Goal: Transaction & Acquisition: Purchase product/service

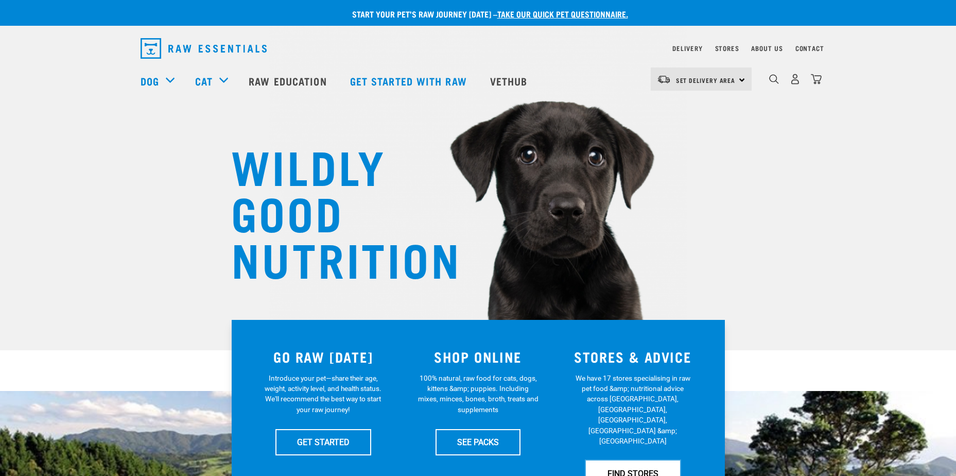
click at [628, 460] on link "FIND STORES" at bounding box center [633, 473] width 94 height 26
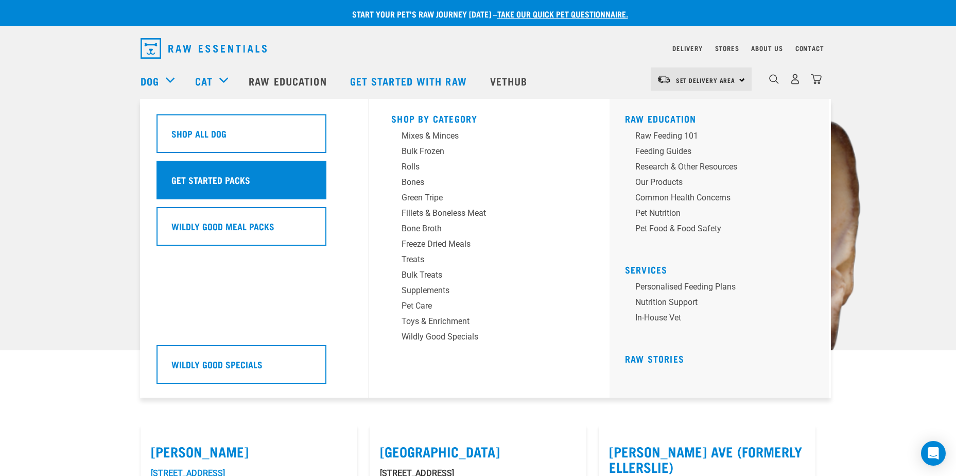
click at [246, 187] on div "Get Started Packs" at bounding box center [241, 180] width 170 height 39
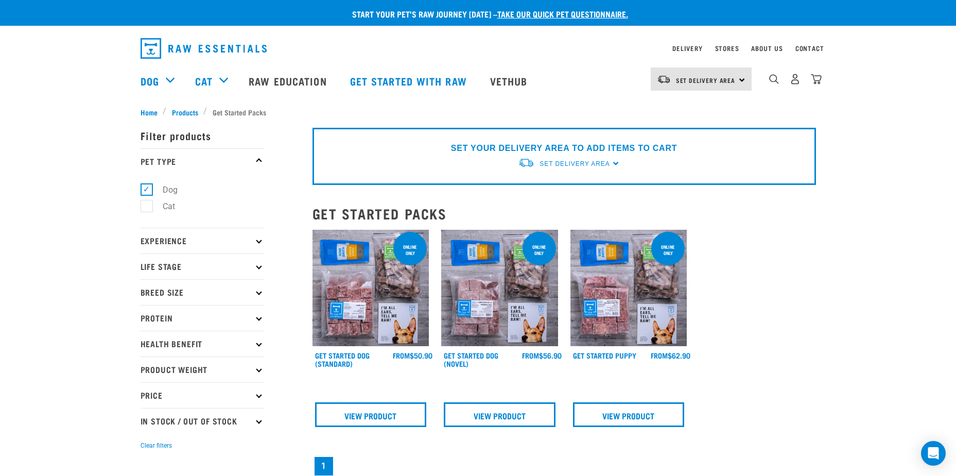
click at [256, 292] on p "Breed Size" at bounding box center [203, 292] width 124 height 26
click at [175, 338] on label "Medium Dogs" at bounding box center [182, 336] width 72 height 13
click at [147, 338] on input "Medium Dogs" at bounding box center [144, 334] width 7 height 7
checkbox input "true"
click at [262, 270] on p "Life Stage" at bounding box center [203, 266] width 124 height 26
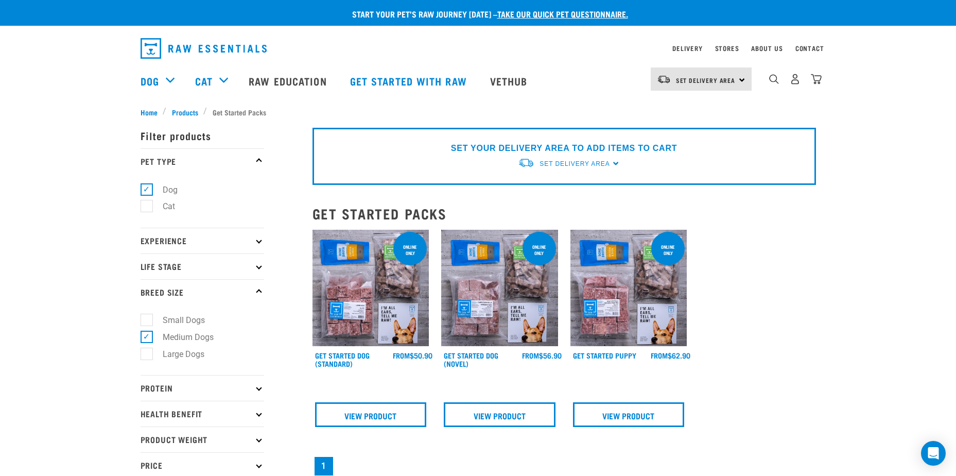
click at [214, 267] on p "Life Stage" at bounding box center [203, 266] width 124 height 26
click at [146, 346] on label "Adult Dog" at bounding box center [174, 344] width 57 height 13
click at [143, 346] on input "Adult Dog" at bounding box center [144, 343] width 7 height 7
checkbox input "true"
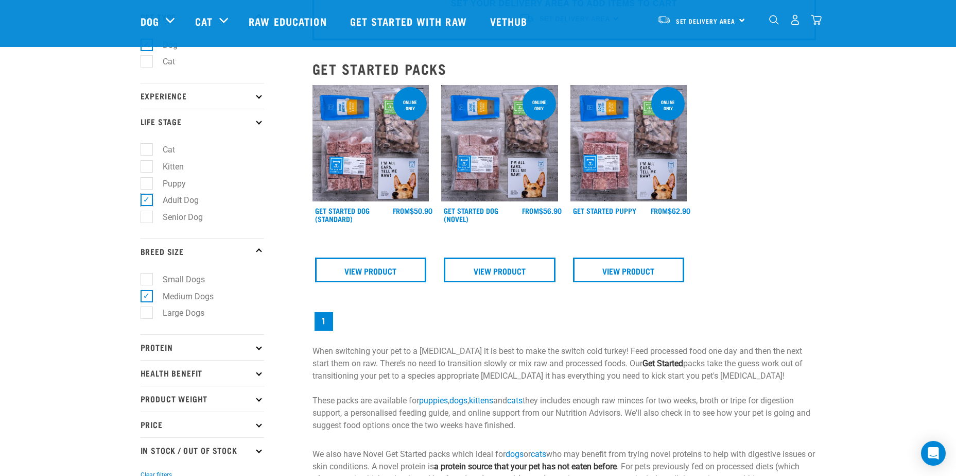
scroll to position [154, 0]
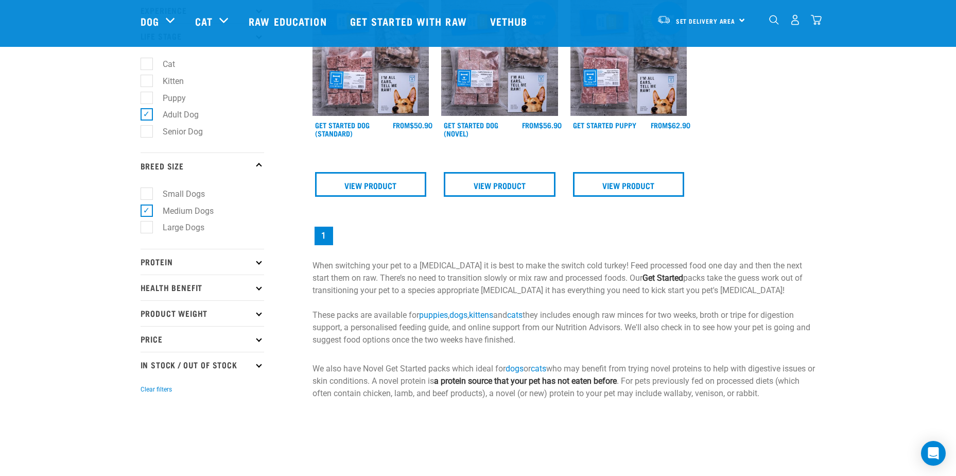
click at [256, 264] on p "Protein" at bounding box center [203, 262] width 124 height 26
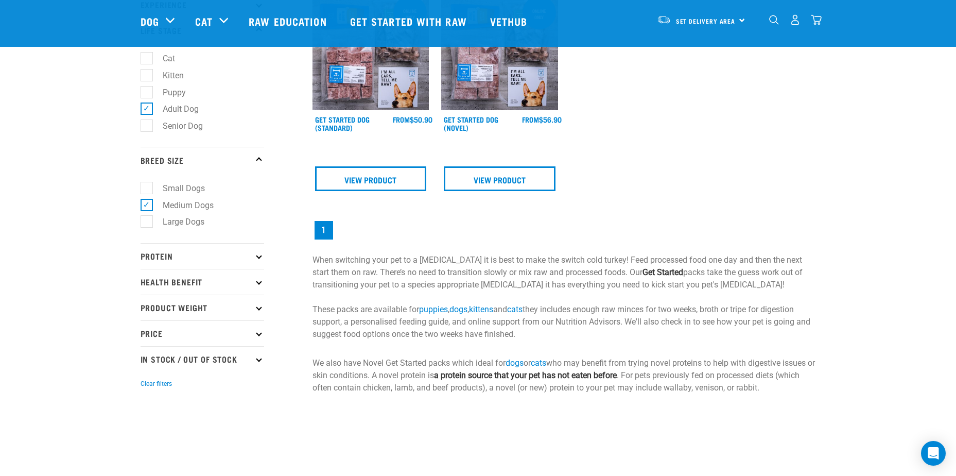
scroll to position [206, 0]
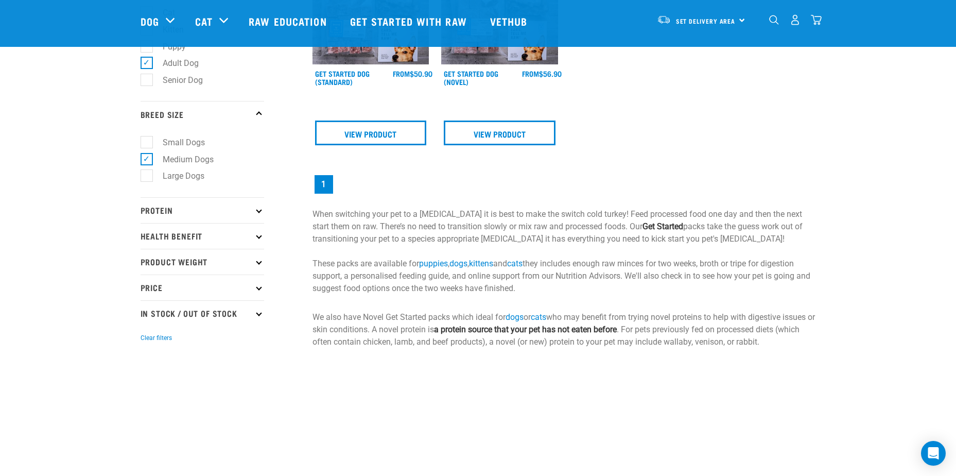
click at [187, 209] on p "Protein" at bounding box center [203, 210] width 124 height 26
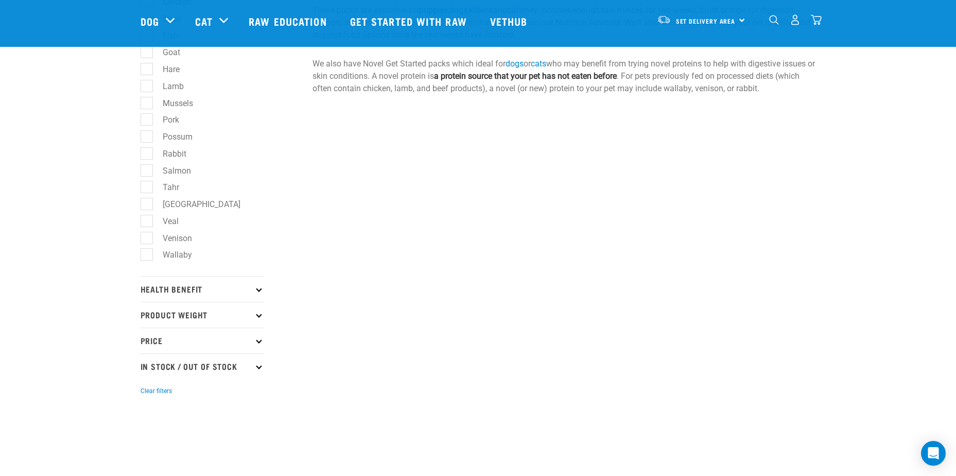
scroll to position [463, 0]
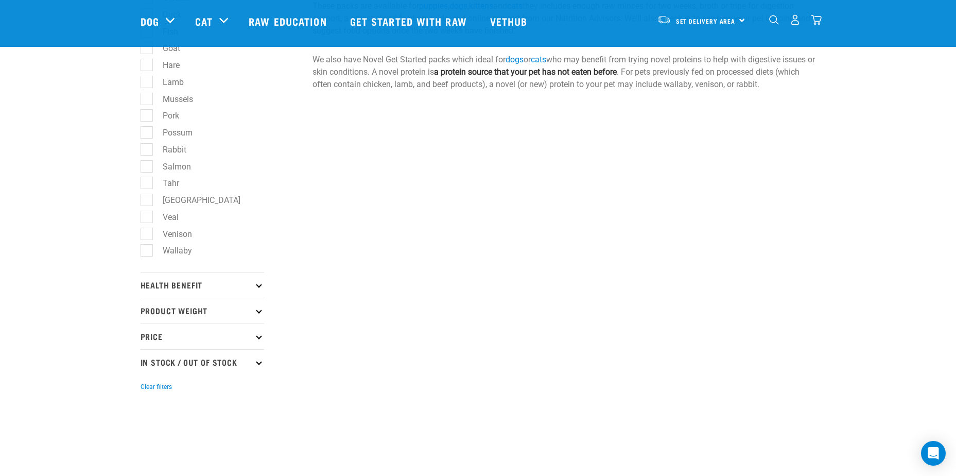
click at [205, 288] on p "Health Benefit" at bounding box center [203, 285] width 124 height 26
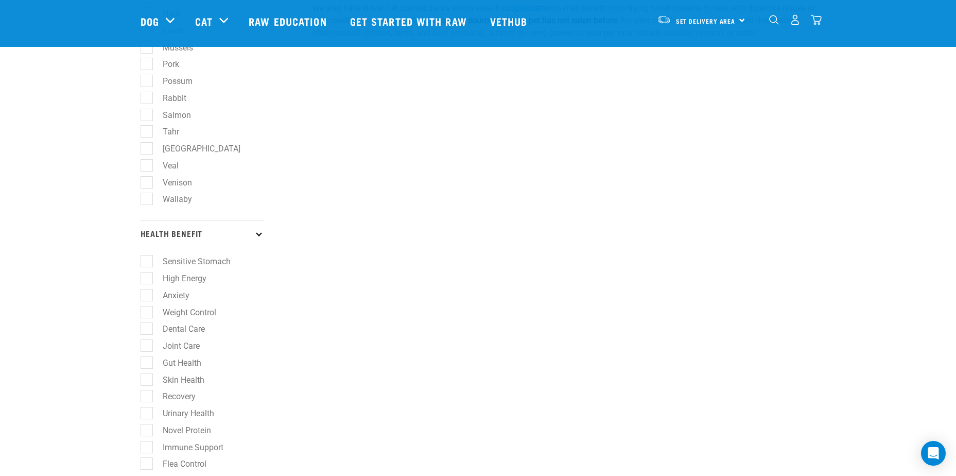
scroll to position [566, 0]
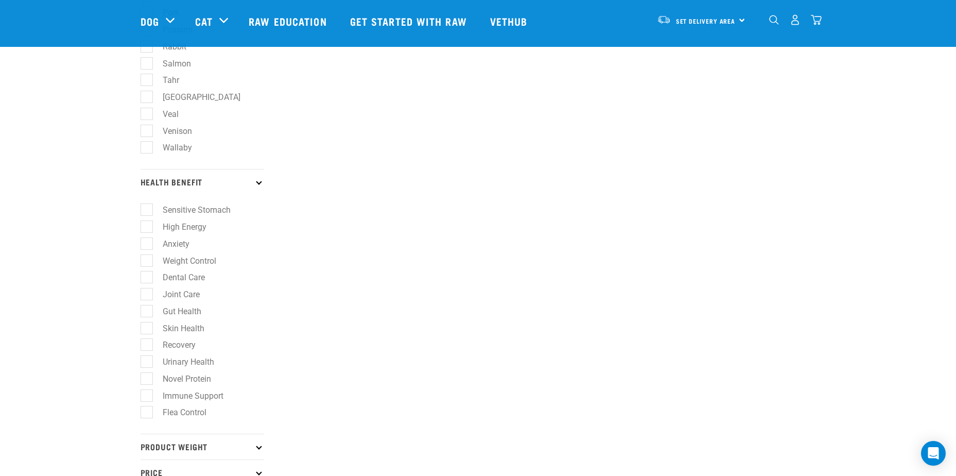
click at [150, 329] on label "Skin Health" at bounding box center [177, 328] width 62 height 13
click at [147, 329] on input "Skin Health" at bounding box center [144, 326] width 7 height 7
checkbox input "true"
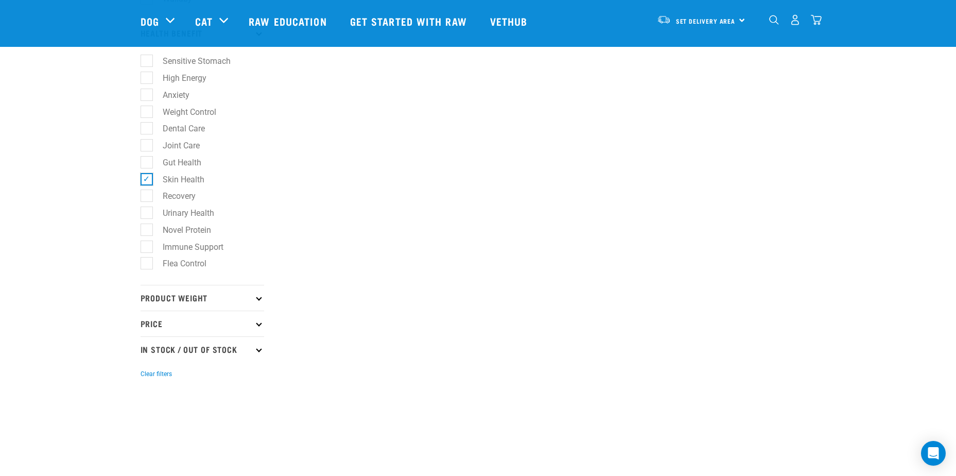
scroll to position [721, 0]
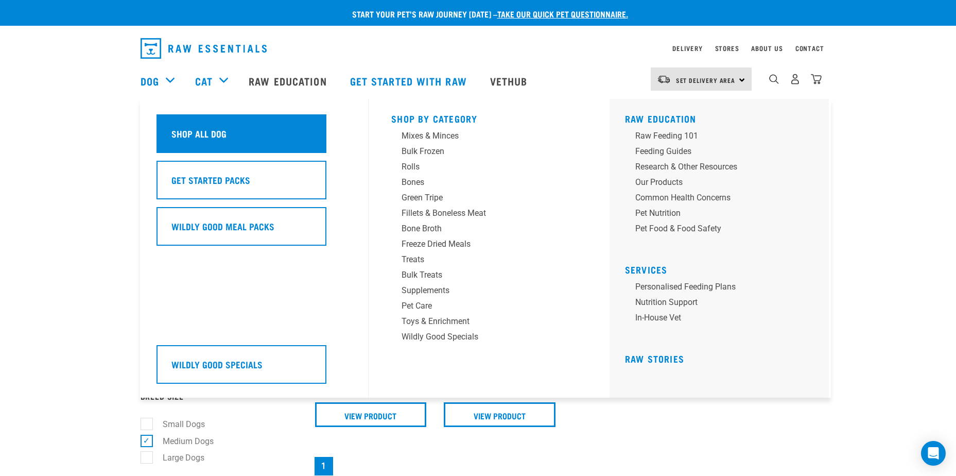
click at [192, 129] on h5 "Shop All Dog" at bounding box center [198, 133] width 55 height 13
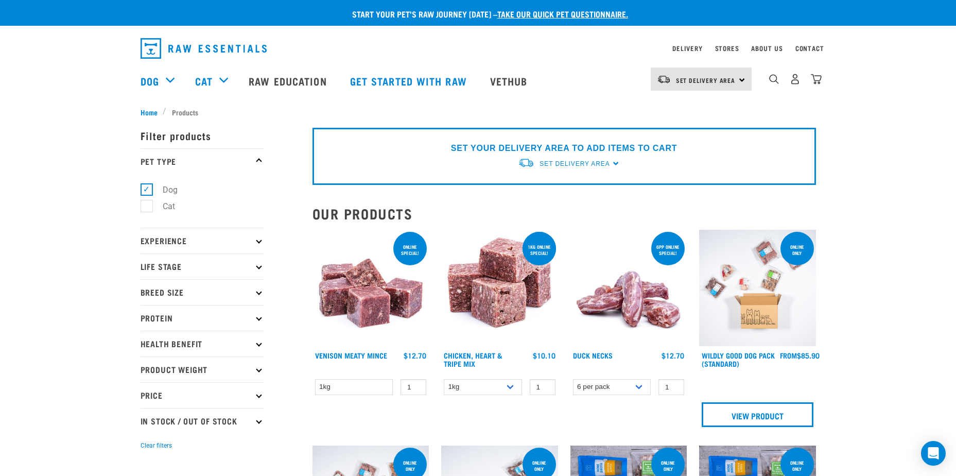
click at [218, 238] on p "Experience" at bounding box center [203, 240] width 124 height 26
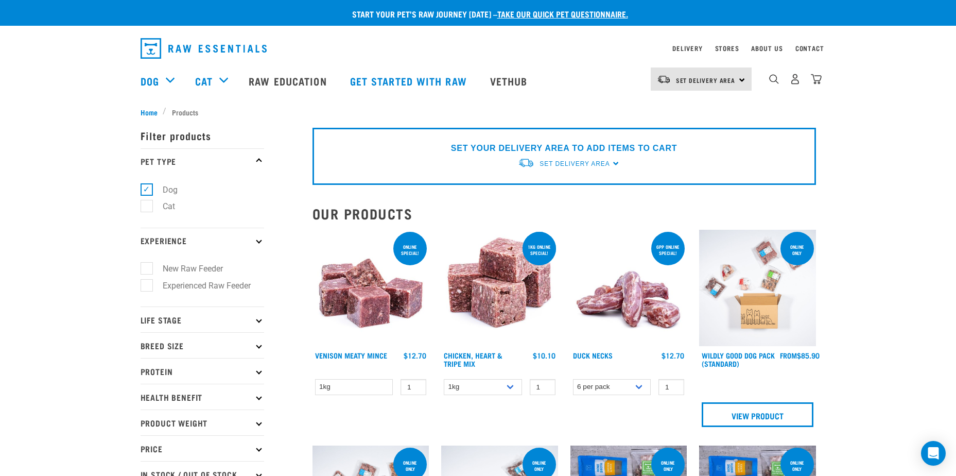
click at [205, 270] on label "New Raw Feeder" at bounding box center [186, 268] width 81 height 13
click at [147, 270] on input "New Raw Feeder" at bounding box center [144, 267] width 7 height 7
checkbox input "true"
click at [200, 318] on p "Life Stage" at bounding box center [203, 319] width 124 height 26
click at [146, 265] on label "New Raw Feeder" at bounding box center [186, 268] width 81 height 13
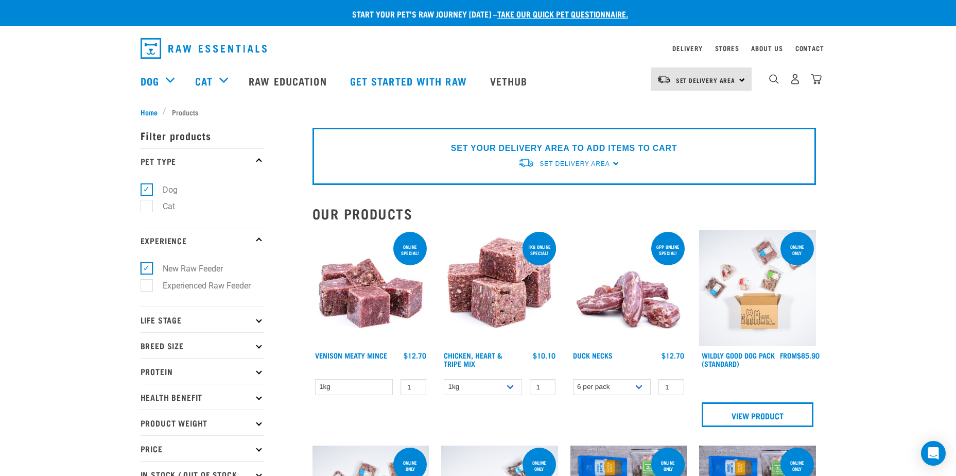
click at [143, 265] on input "New Raw Feeder" at bounding box center [144, 267] width 7 height 7
checkbox input "false"
click at [196, 320] on p "Life Stage" at bounding box center [203, 319] width 124 height 26
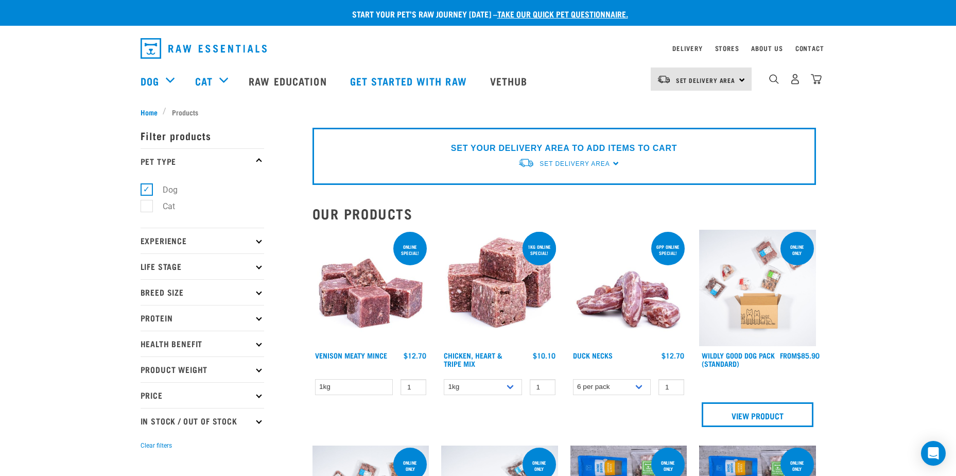
click at [199, 241] on p "Experience" at bounding box center [203, 240] width 124 height 26
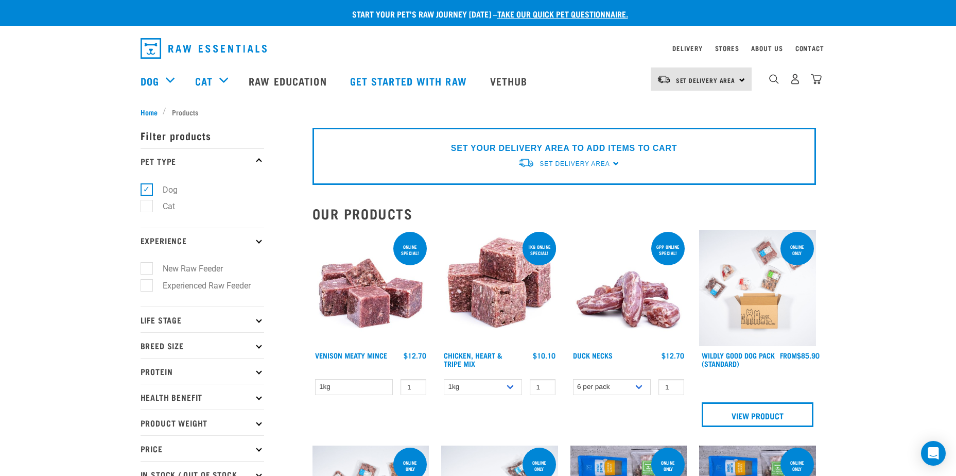
click at [199, 241] on p "Experience" at bounding box center [203, 240] width 124 height 26
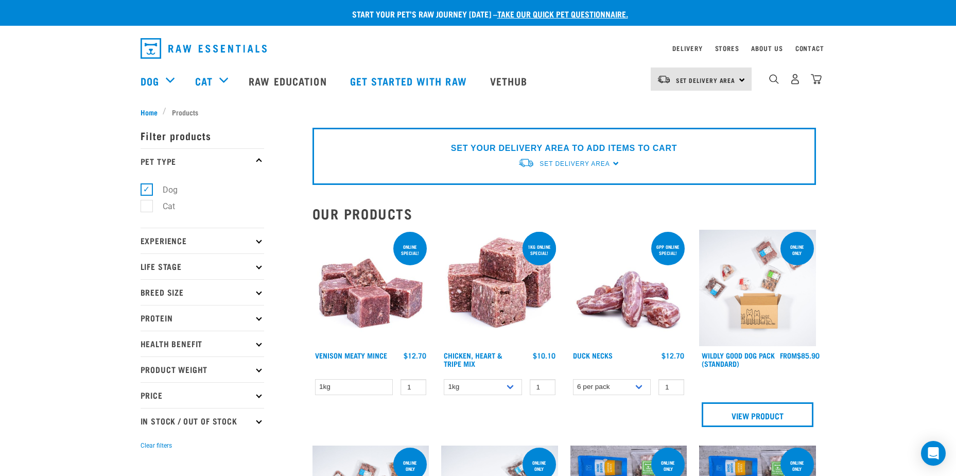
click at [258, 269] on icon at bounding box center [259, 266] width 6 height 6
click at [146, 346] on label "Adult Dog" at bounding box center [174, 344] width 57 height 13
click at [142, 346] on input "Adult Dog" at bounding box center [144, 343] width 7 height 7
checkbox input "true"
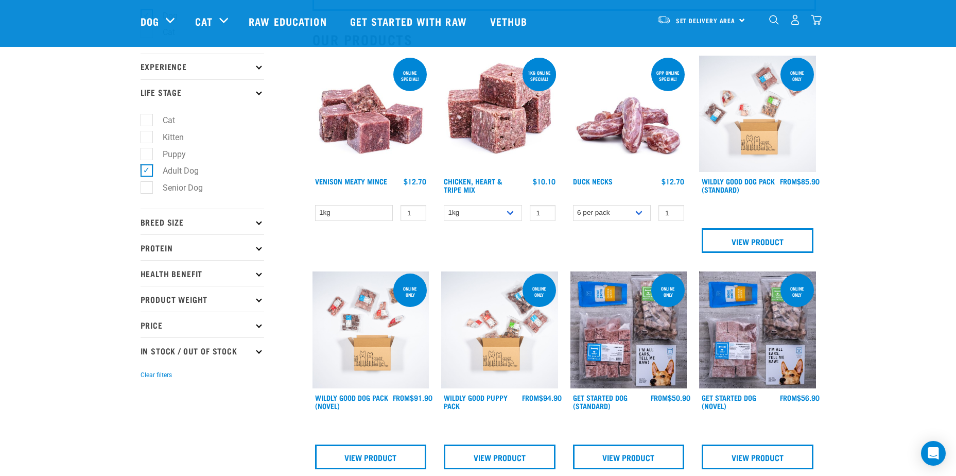
scroll to position [103, 0]
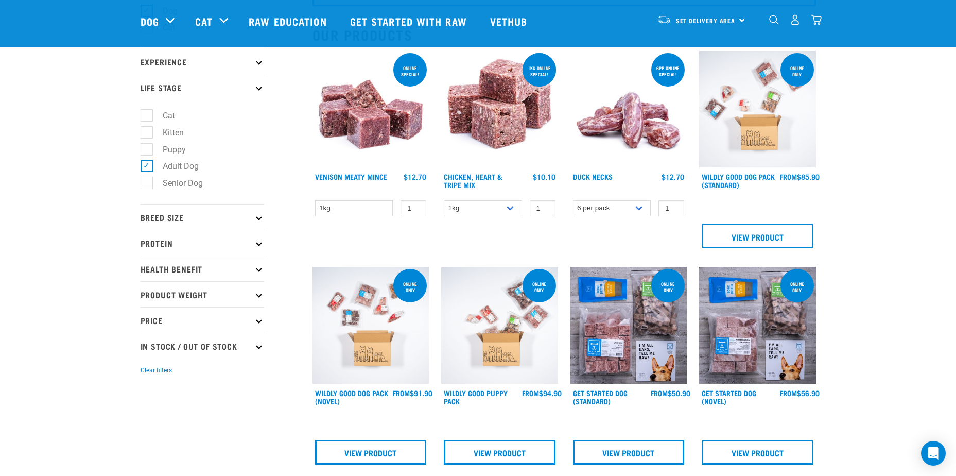
click at [258, 218] on icon at bounding box center [259, 217] width 6 height 6
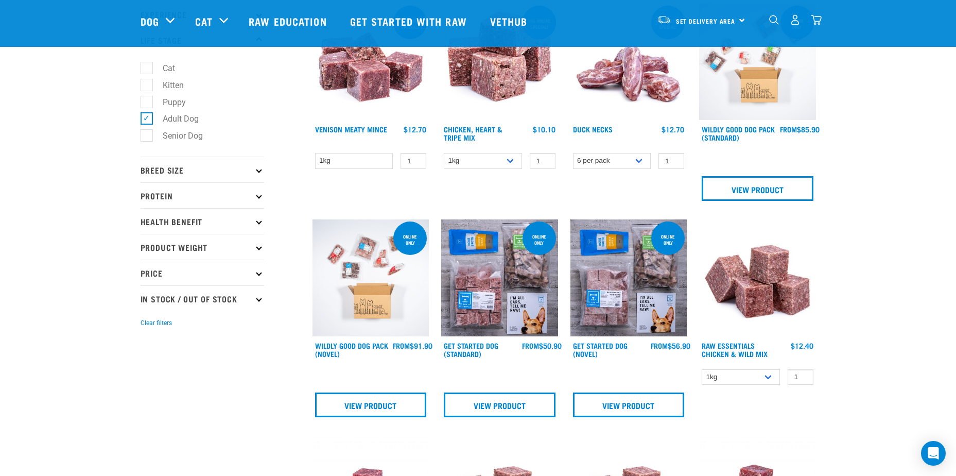
scroll to position [154, 0]
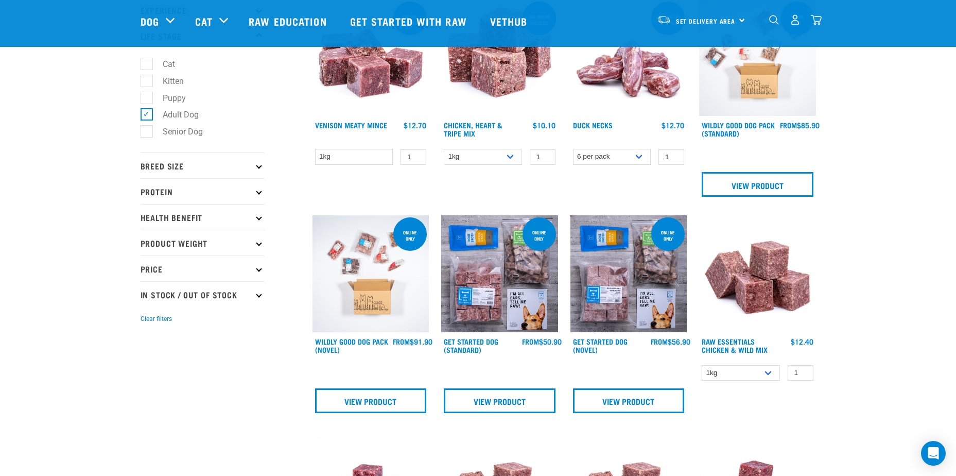
click at [256, 168] on p "Breed Size" at bounding box center [203, 165] width 124 height 26
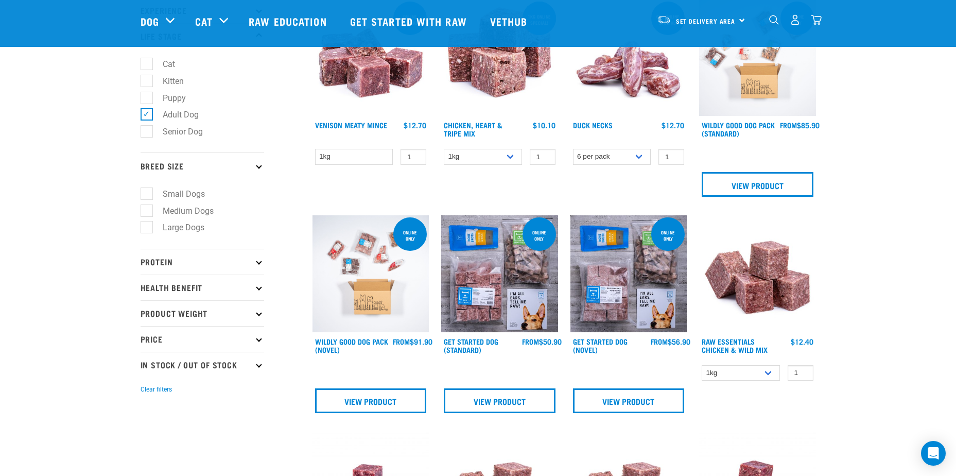
click at [194, 215] on label "Medium Dogs" at bounding box center [182, 210] width 72 height 13
click at [147, 212] on input "Medium Dogs" at bounding box center [144, 208] width 7 height 7
checkbox input "true"
click at [257, 315] on p "Product Weight" at bounding box center [203, 313] width 124 height 26
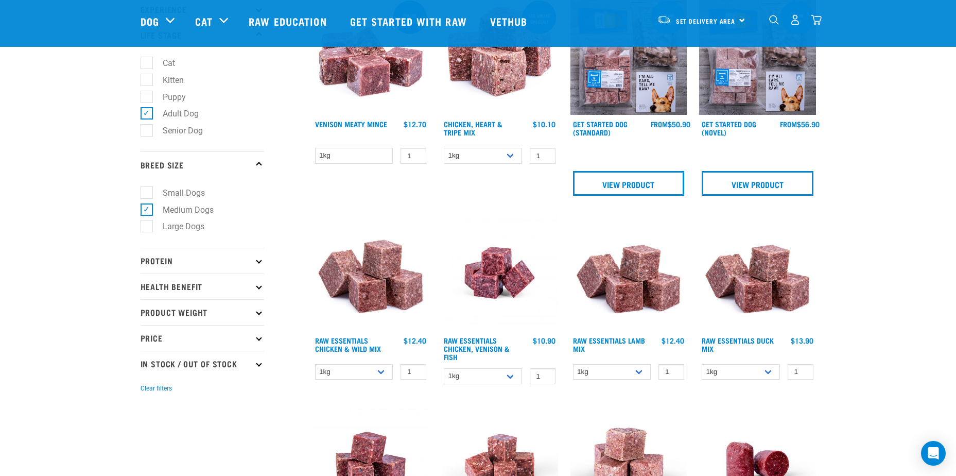
scroll to position [206, 0]
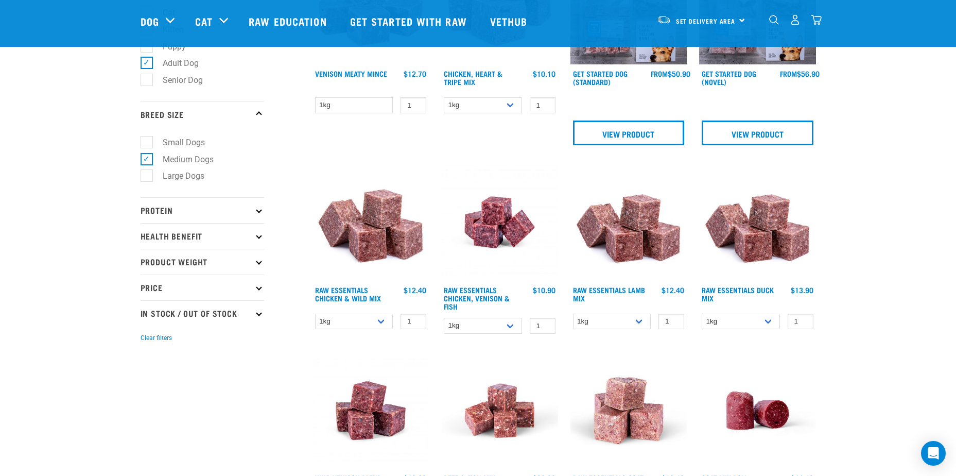
click at [257, 240] on p "Health Benefit" at bounding box center [203, 236] width 124 height 26
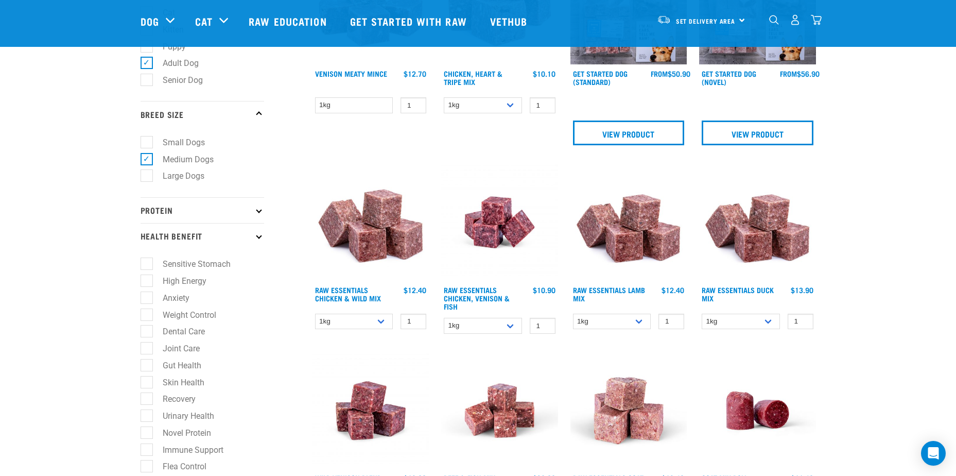
click at [146, 382] on label "Skin Health" at bounding box center [177, 382] width 62 height 13
click at [145, 382] on input "Skin Health" at bounding box center [144, 380] width 7 height 7
checkbox input "true"
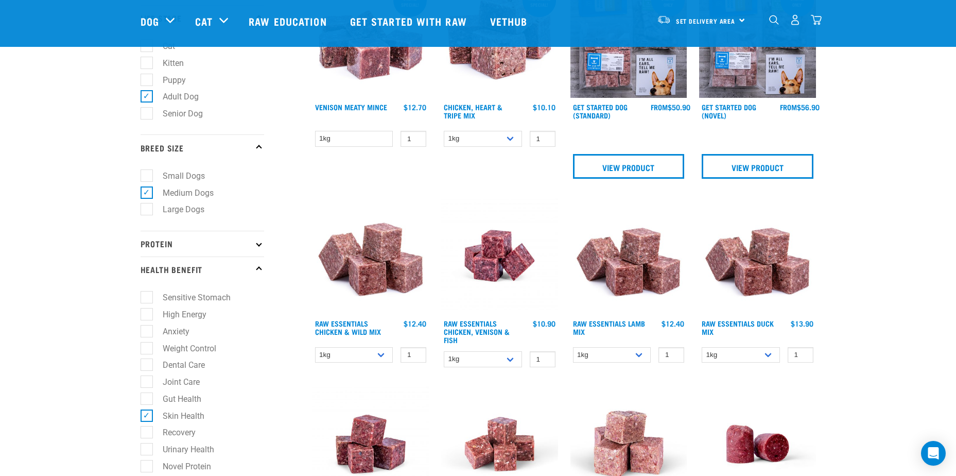
scroll to position [51, 0]
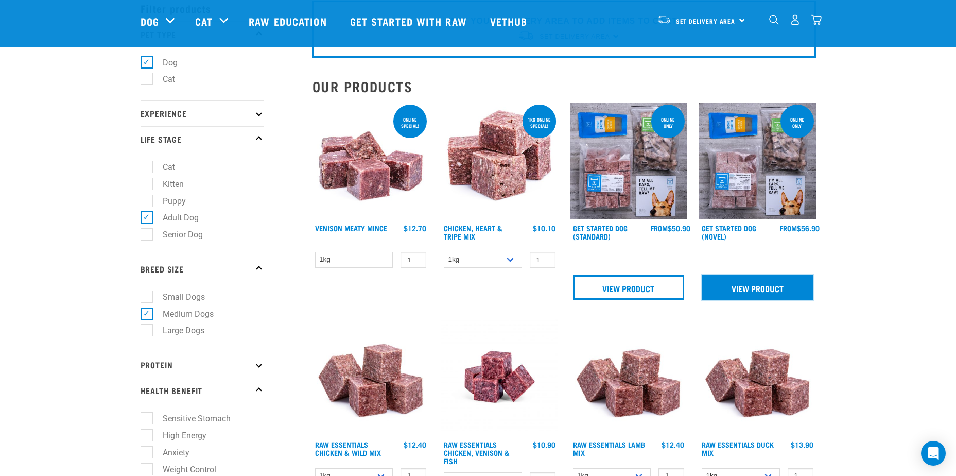
click at [765, 287] on link "View Product" at bounding box center [758, 287] width 112 height 25
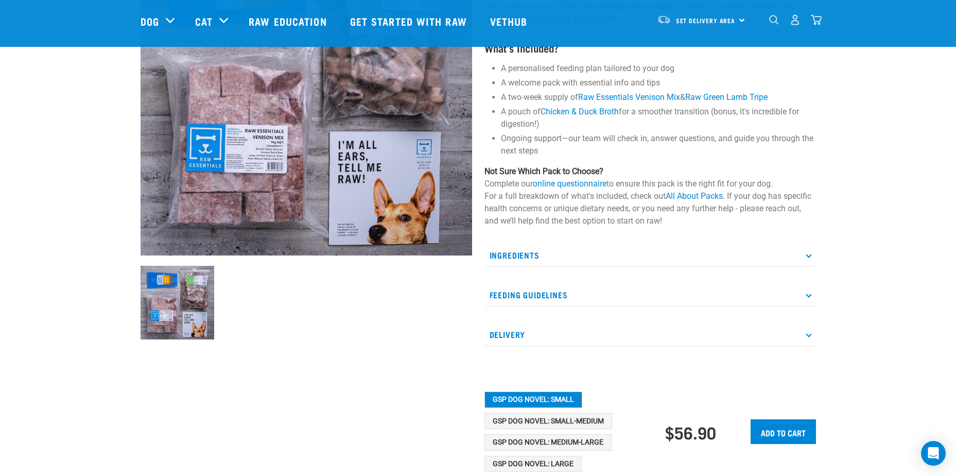
scroll to position [154, 0]
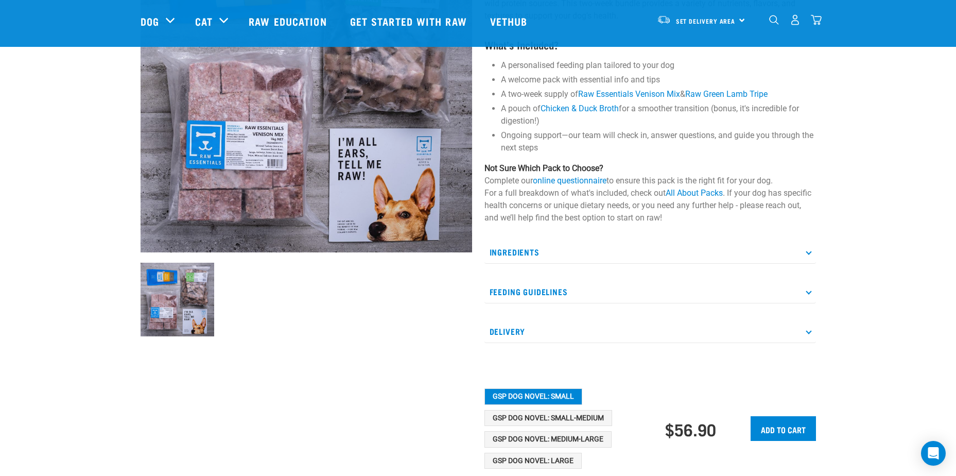
drag, startPoint x: 623, startPoint y: 287, endPoint x: 628, endPoint y: 287, distance: 5.2
click at [623, 287] on p "Feeding Guidelines" at bounding box center [649, 291] width 331 height 23
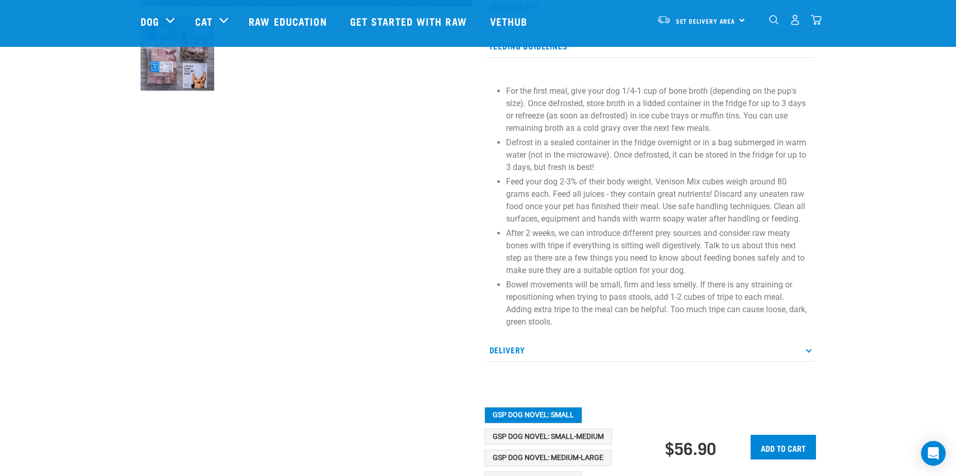
scroll to position [463, 0]
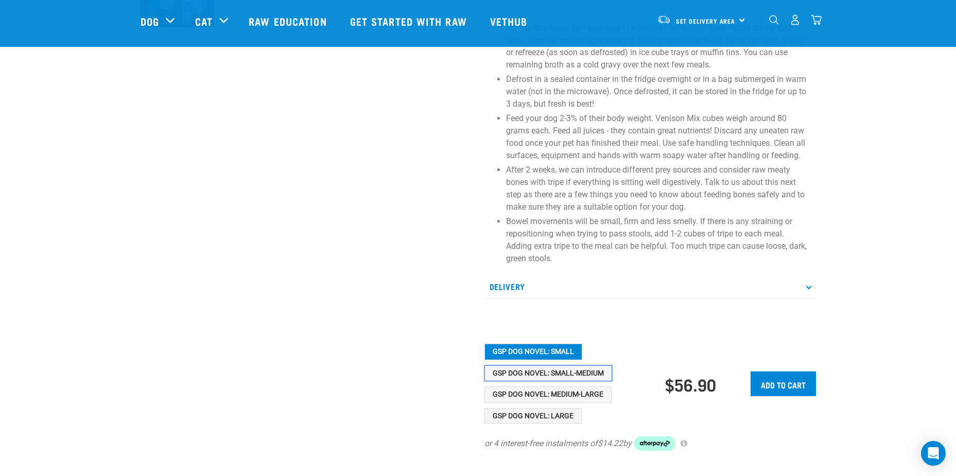
click at [583, 374] on button "GSP Dog Novel: Small-Medium" at bounding box center [548, 373] width 128 height 16
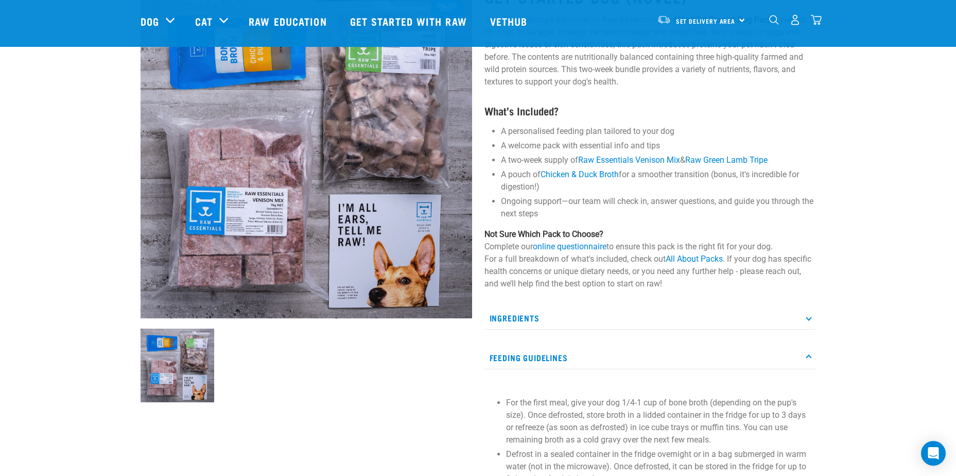
scroll to position [0, 0]
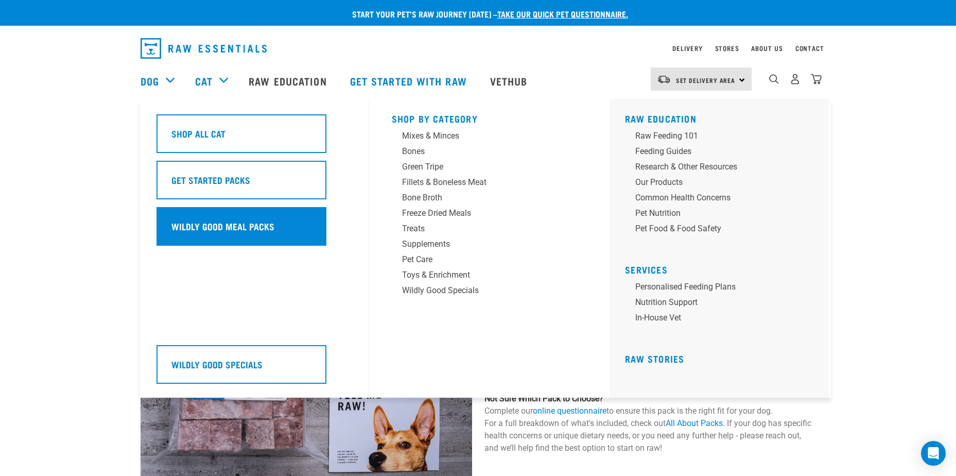
click at [238, 226] on h5 "Wildly Good Meal Packs" at bounding box center [222, 225] width 103 height 13
